Goal: Transaction & Acquisition: Download file/media

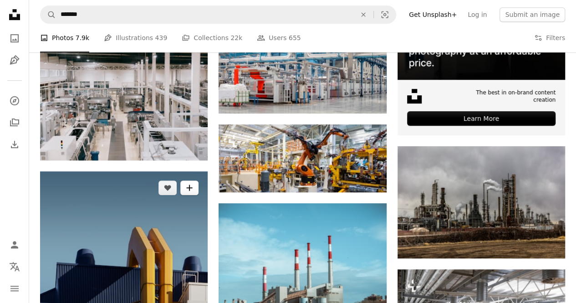
scroll to position [296, 0]
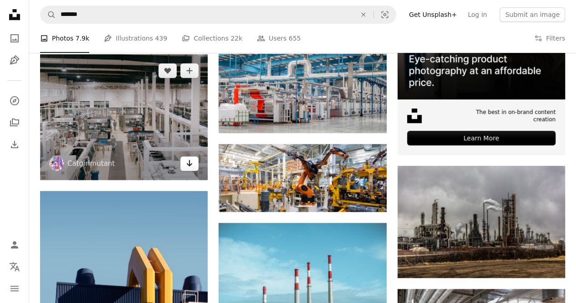
click at [189, 161] on icon "Download" at bounding box center [190, 163] width 6 height 6
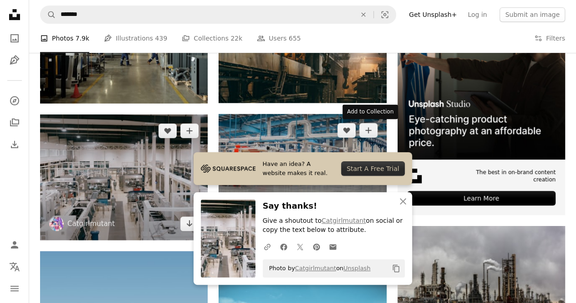
scroll to position [235, 0]
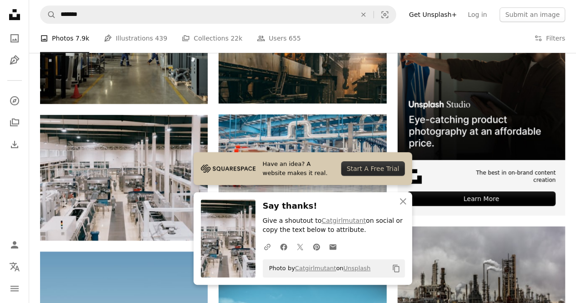
click at [362, 33] on div "A photo Photos 7.9k Pen Tool Illustrations 439 A stack of folders Collections 2…" at bounding box center [302, 38] width 525 height 29
click at [402, 202] on icon "button" at bounding box center [403, 201] width 6 height 6
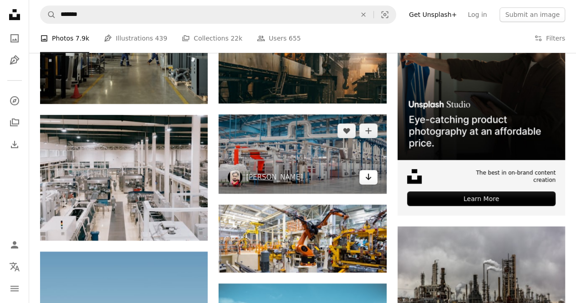
click at [369, 180] on icon "Arrow pointing down" at bounding box center [368, 176] width 7 height 11
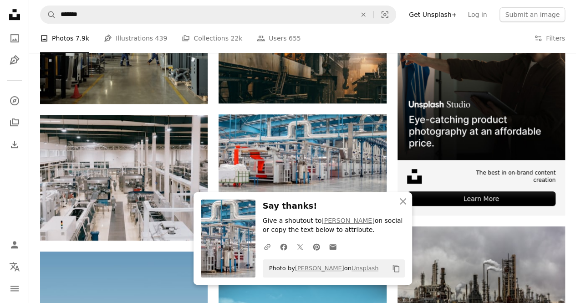
click at [352, 34] on div "A photo Photos 7.9k Pen Tool Illustrations 439 A stack of folders Collections 2…" at bounding box center [302, 38] width 525 height 29
click at [407, 202] on icon "An X shape" at bounding box center [403, 201] width 11 height 11
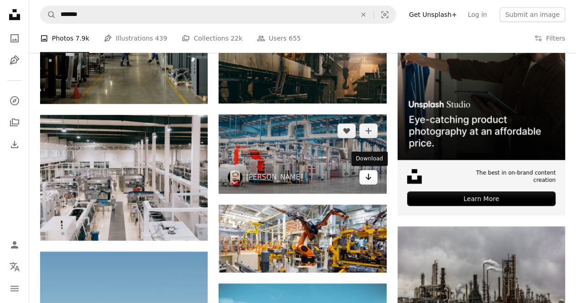
click at [366, 176] on icon "Download" at bounding box center [368, 177] width 6 height 6
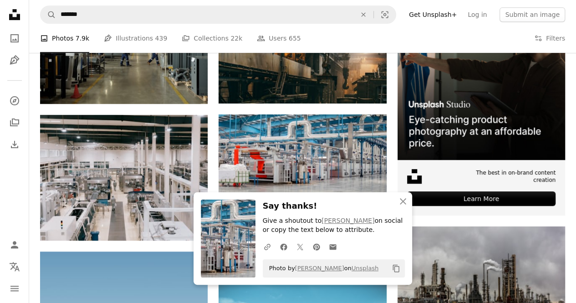
click at [357, 33] on div "A photo Photos 7.9k Pen Tool Illustrations 439 A stack of folders Collections 2…" at bounding box center [302, 38] width 525 height 29
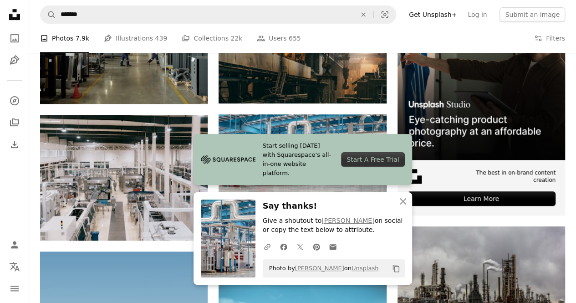
click at [353, 40] on div "A photo Photos 7.9k Pen Tool Illustrations 439 A stack of folders Collections 2…" at bounding box center [302, 38] width 525 height 29
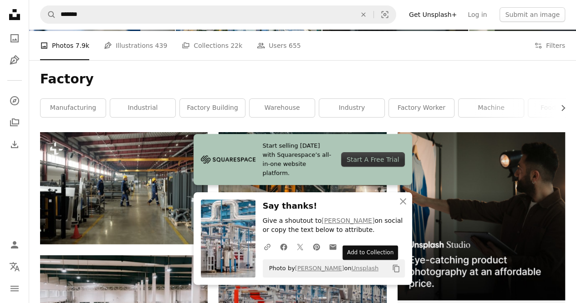
scroll to position [93, 0]
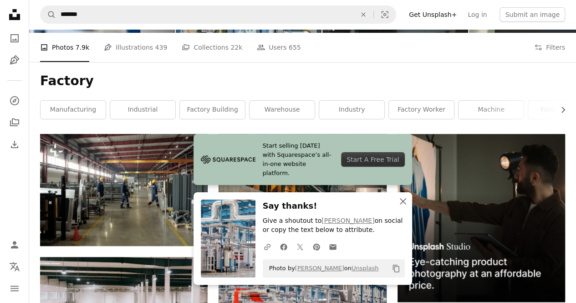
click at [401, 201] on icon "An X shape" at bounding box center [403, 201] width 11 height 11
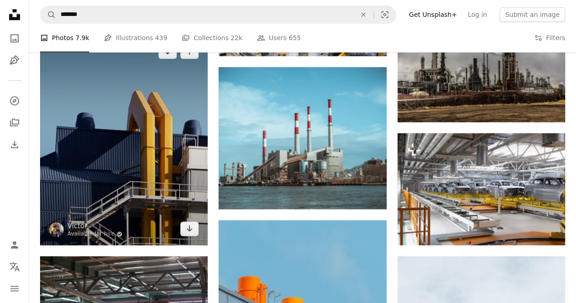
scroll to position [452, 0]
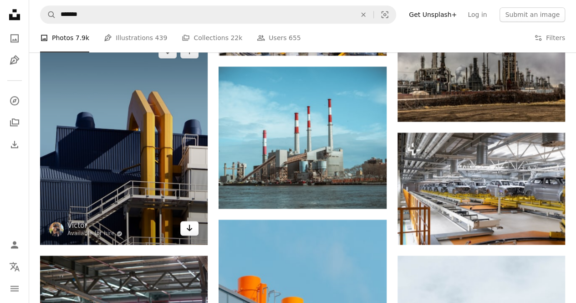
click at [191, 228] on icon "Download" at bounding box center [190, 228] width 6 height 6
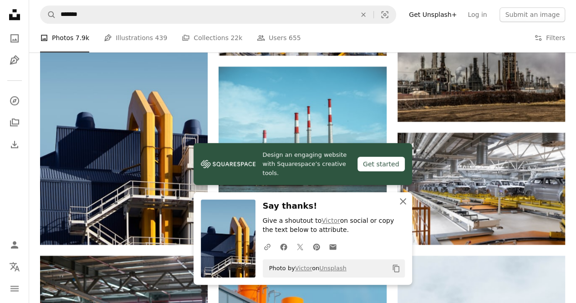
click at [407, 203] on icon "An X shape" at bounding box center [403, 201] width 11 height 11
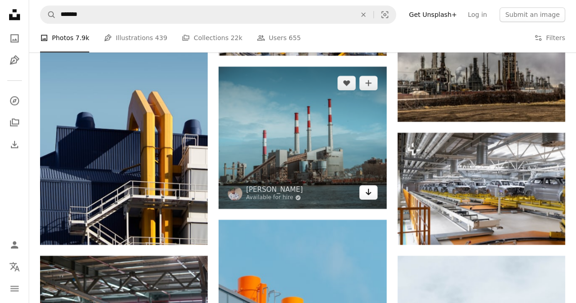
click at [370, 193] on icon "Arrow pointing down" at bounding box center [368, 191] width 7 height 11
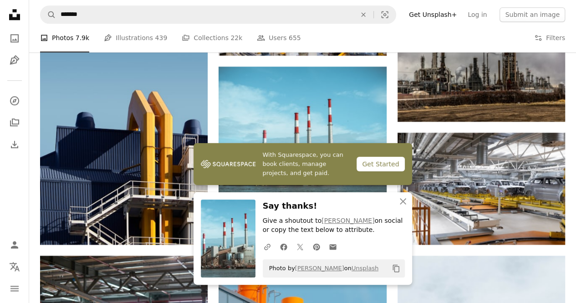
click at [352, 38] on div "A photo Photos 7.9k Pen Tool Illustrations 439 A stack of folders Collections 2…" at bounding box center [302, 38] width 525 height 29
click at [401, 200] on icon "button" at bounding box center [403, 201] width 6 height 6
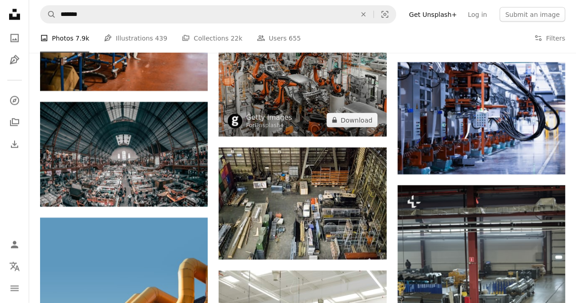
scroll to position [868, 0]
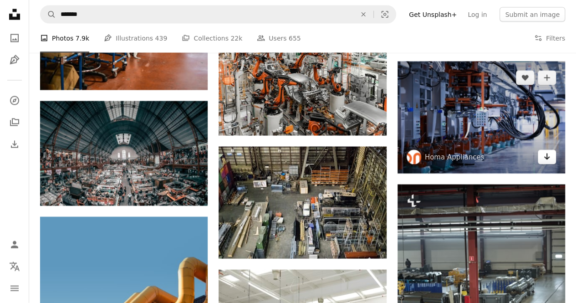
click at [549, 158] on icon "Arrow pointing down" at bounding box center [546, 156] width 7 height 11
